Goal: Task Accomplishment & Management: Manage account settings

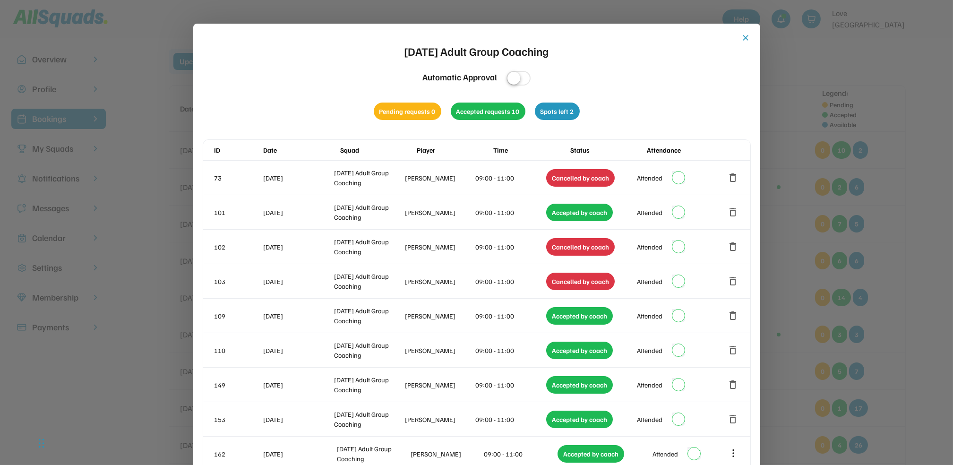
click at [744, 36] on button "close" at bounding box center [745, 37] width 9 height 9
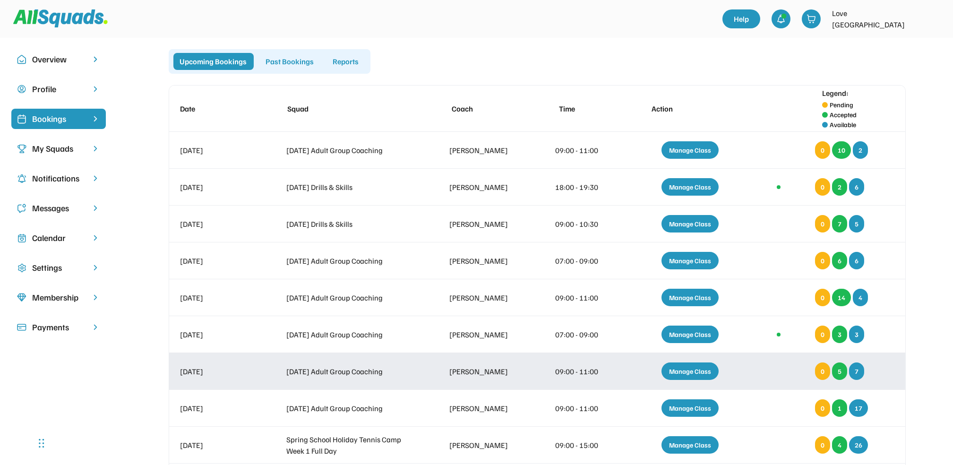
click at [694, 369] on div "Manage Class" at bounding box center [689, 370] width 57 height 17
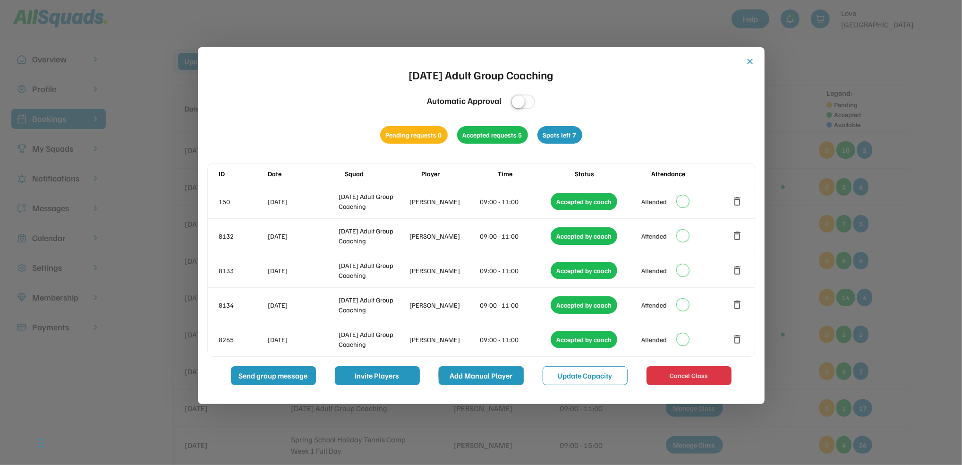
click at [479, 375] on button "Add Manual Player" at bounding box center [481, 375] width 85 height 19
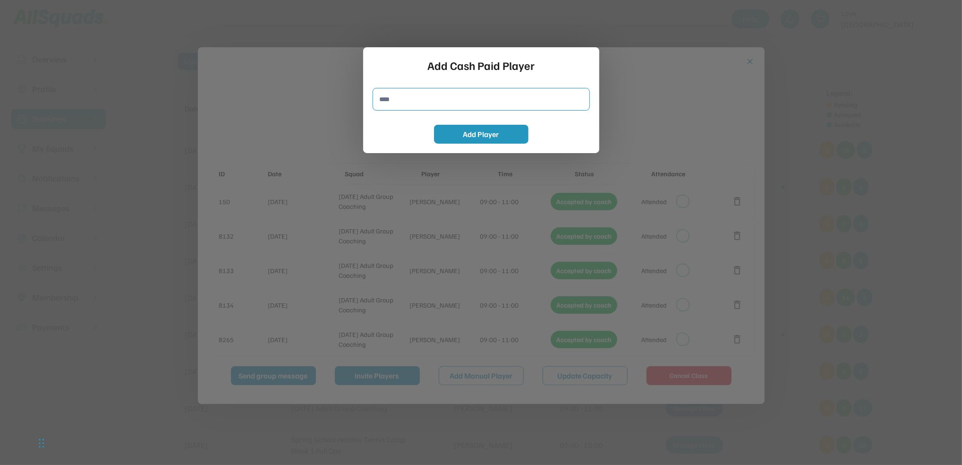
click at [382, 96] on input "input" at bounding box center [481, 99] width 217 height 23
type input "**********"
click at [480, 132] on button "Add Player" at bounding box center [481, 134] width 94 height 19
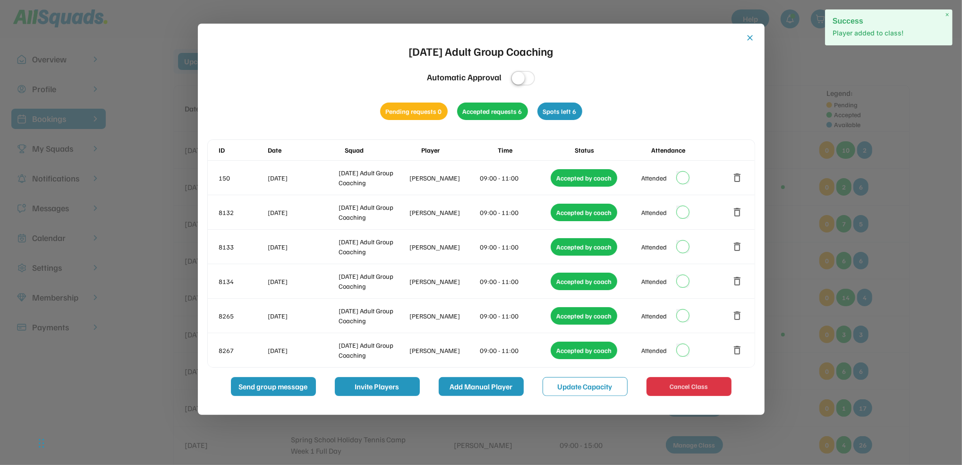
click at [479, 386] on button "Add Manual Player" at bounding box center [481, 386] width 85 height 19
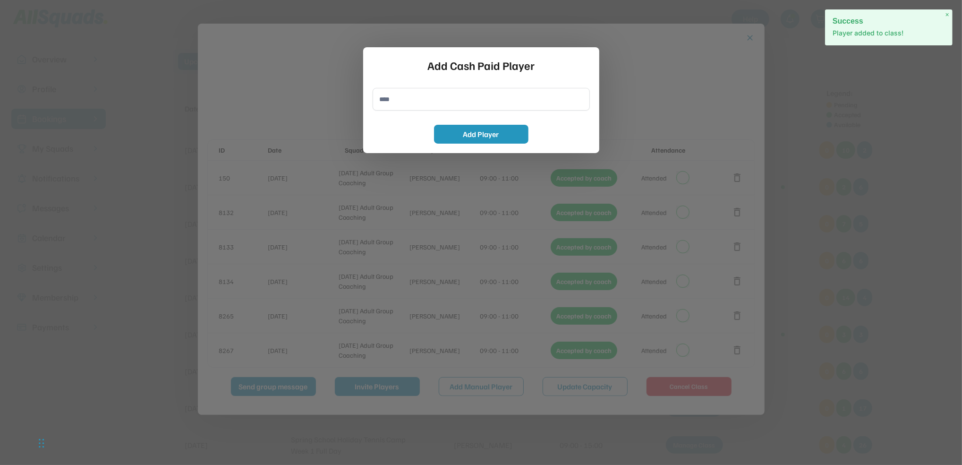
click at [395, 100] on input "input" at bounding box center [481, 99] width 217 height 23
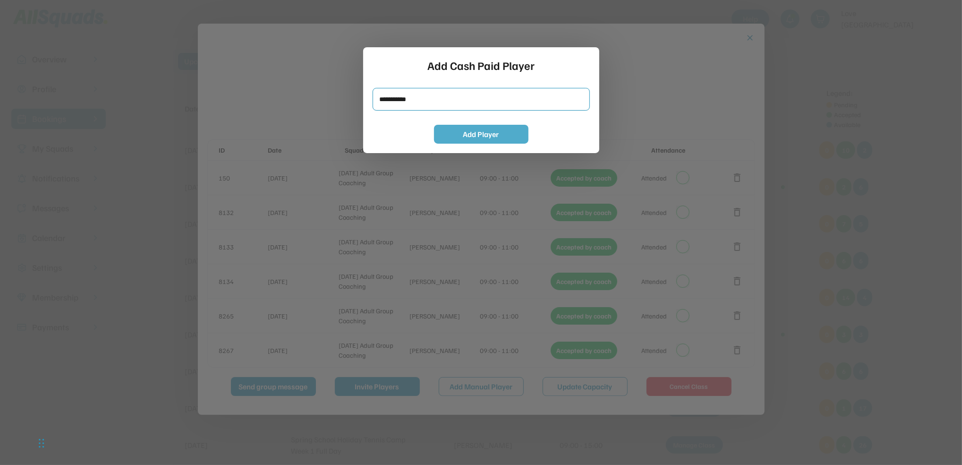
type input "**********"
click at [474, 133] on button "Add Player" at bounding box center [481, 134] width 94 height 19
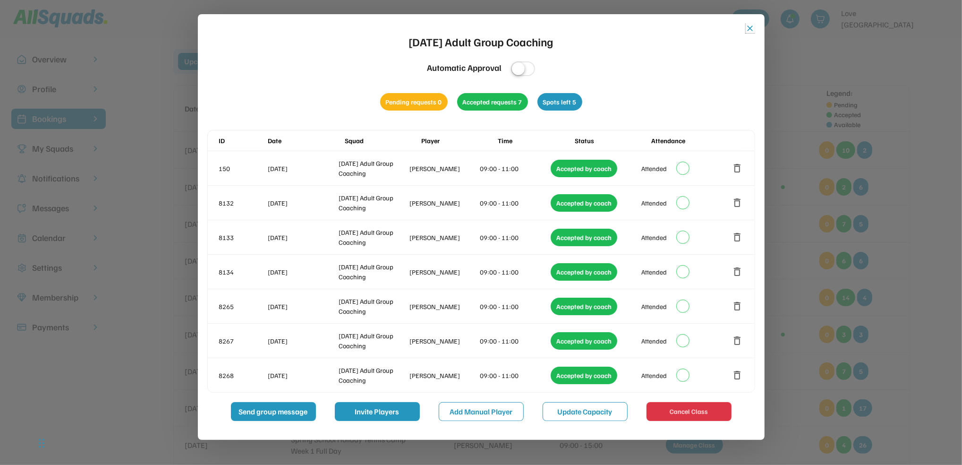
click at [752, 26] on button "close" at bounding box center [750, 28] width 9 height 9
